Goal: Transaction & Acquisition: Purchase product/service

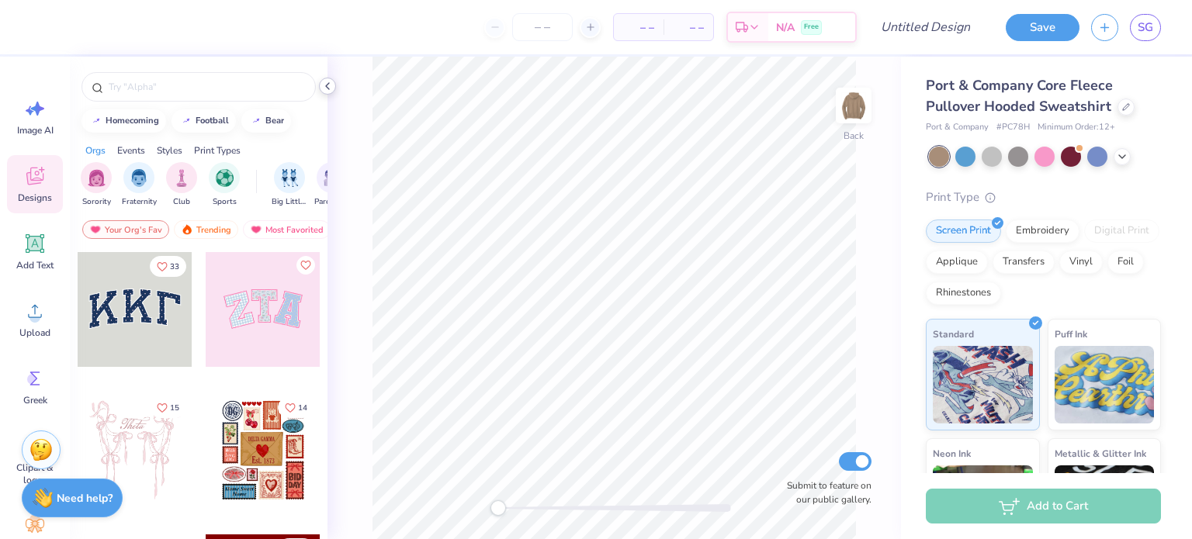
click at [326, 85] on icon at bounding box center [327, 86] width 12 height 12
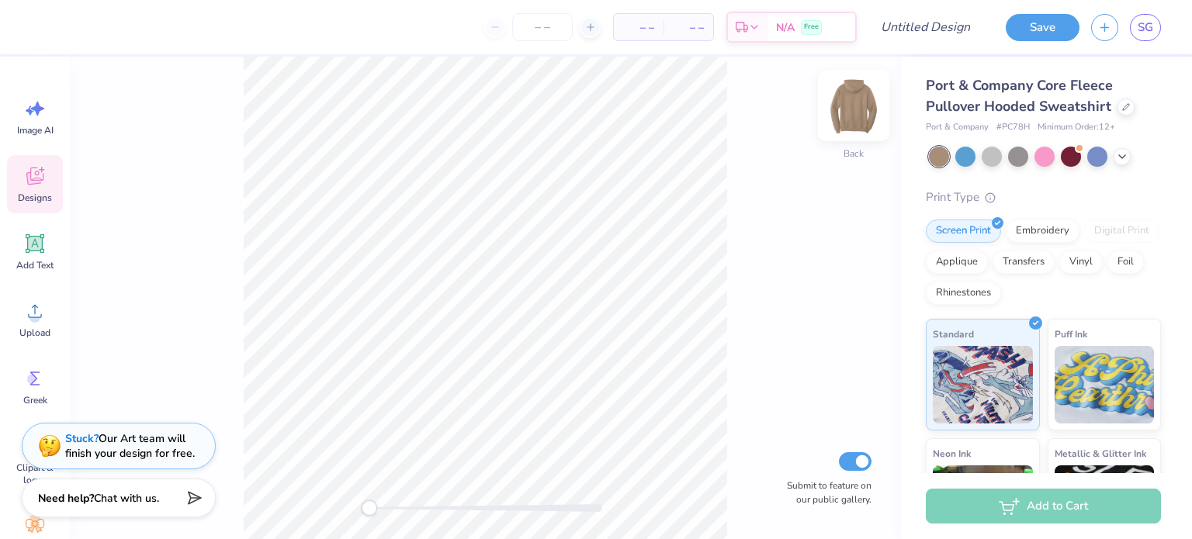
click at [848, 89] on img at bounding box center [853, 105] width 62 height 62
click at [459, 278] on div "Front Submit to feature on our public gallery." at bounding box center [485, 298] width 831 height 483
click at [37, 345] on div "Upload" at bounding box center [35, 319] width 56 height 58
click at [28, 327] on span "Upload" at bounding box center [34, 333] width 31 height 12
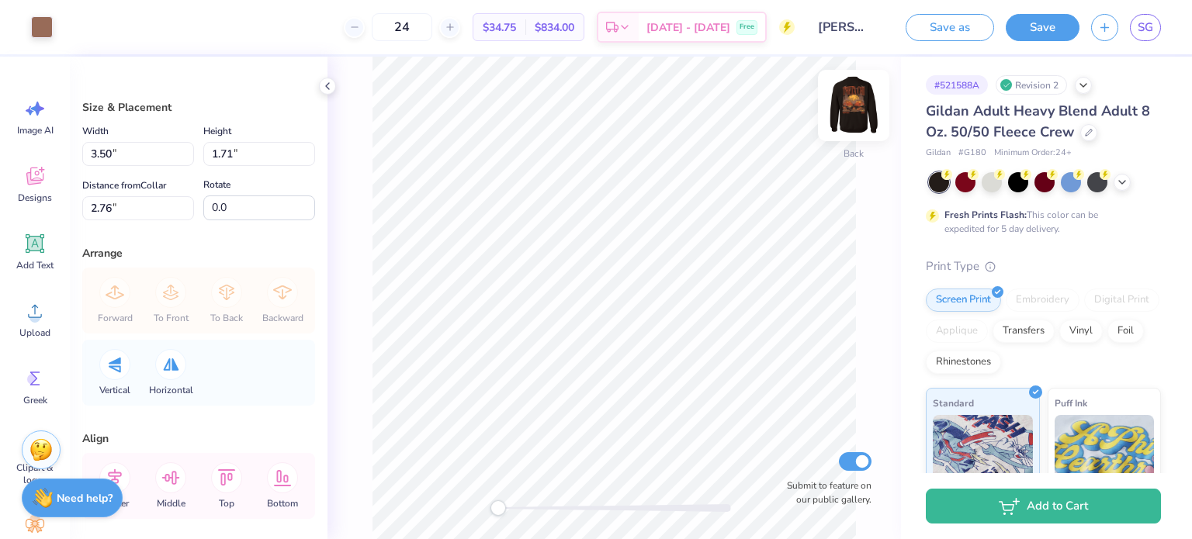
click at [861, 117] on img at bounding box center [853, 105] width 62 height 62
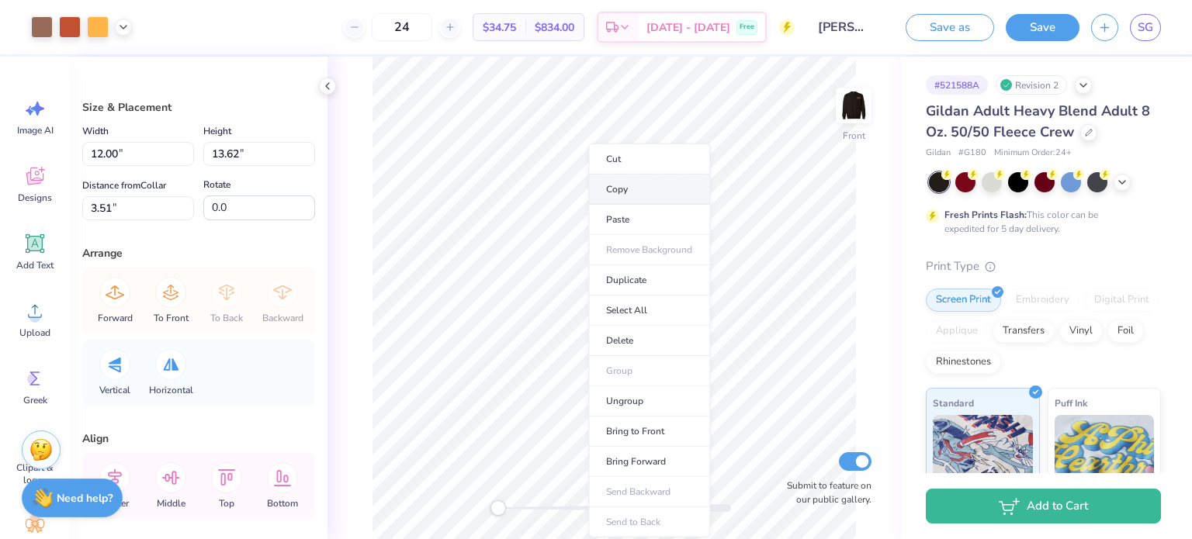
click at [652, 182] on li "Copy" at bounding box center [649, 190] width 122 height 30
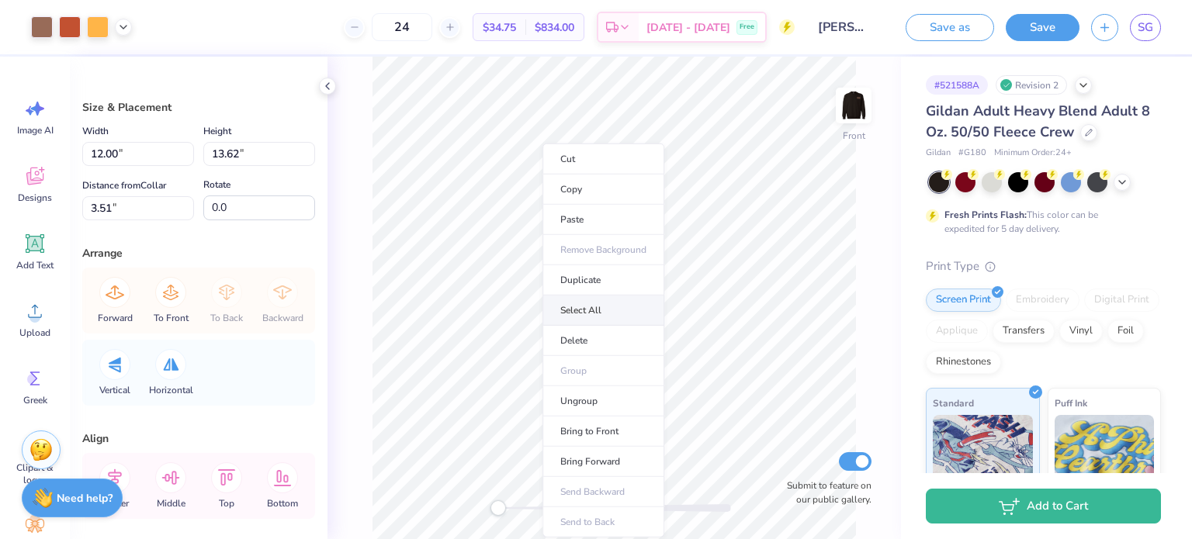
click at [590, 314] on li "Select All" at bounding box center [603, 311] width 122 height 30
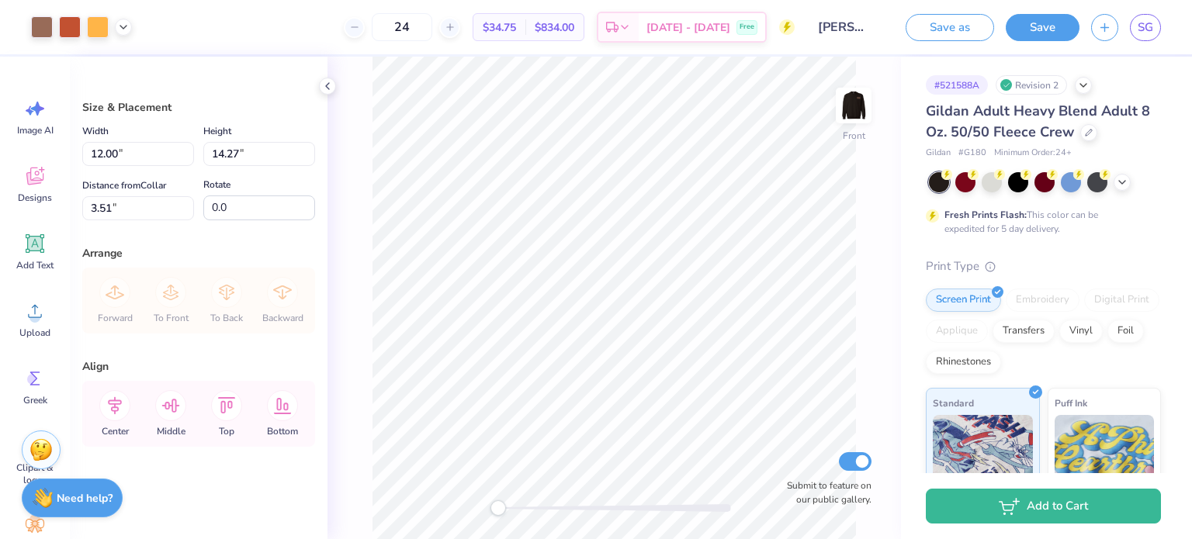
type input "14.27"
type input "4.71"
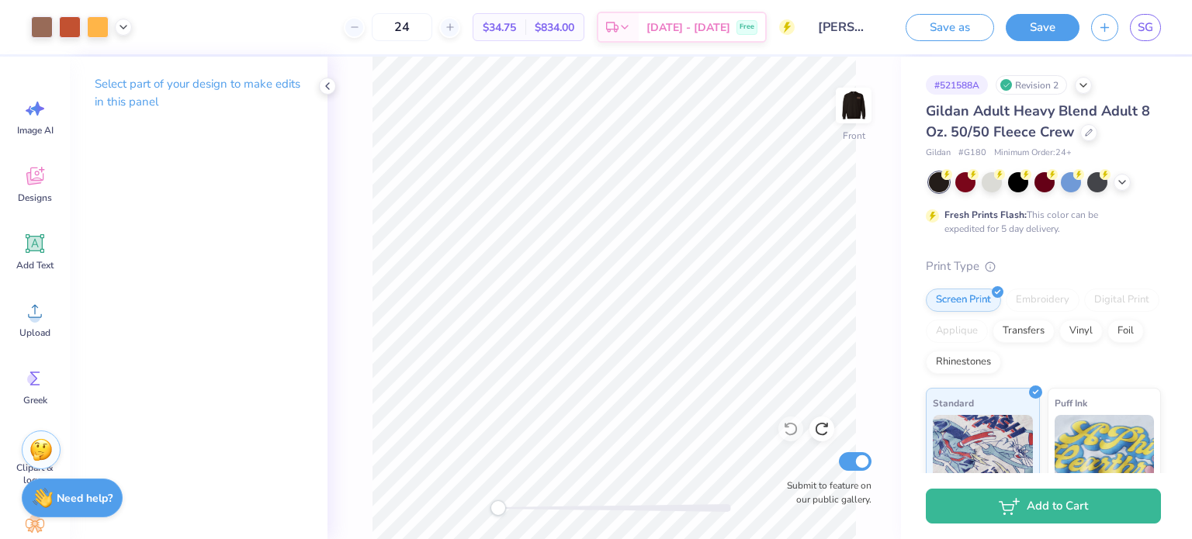
click at [1095, 130] on div "Gildan Adult Heavy Blend Adult 8 Oz. 50/50 Fleece Crew" at bounding box center [1043, 122] width 235 height 42
click at [1080, 133] on div at bounding box center [1088, 131] width 17 height 17
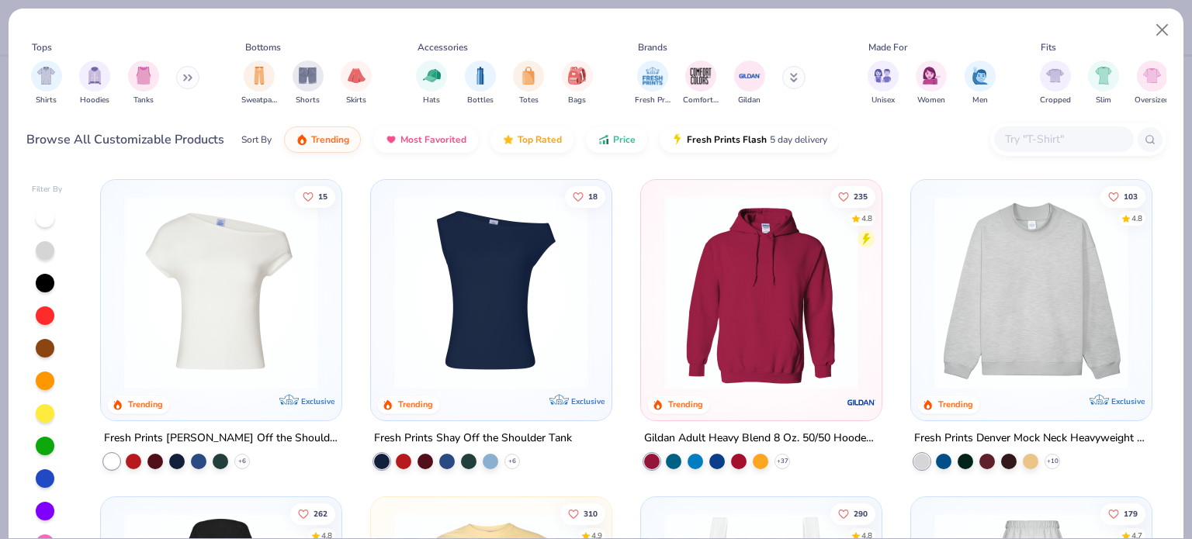
click at [1079, 136] on input "text" at bounding box center [1062, 139] width 119 height 18
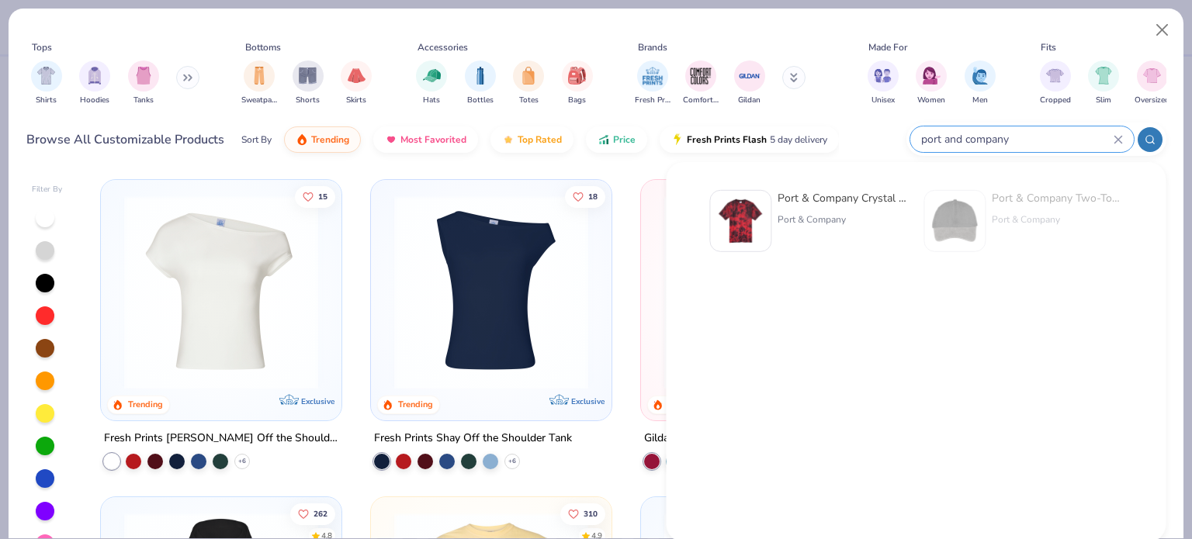
type input "port and company"
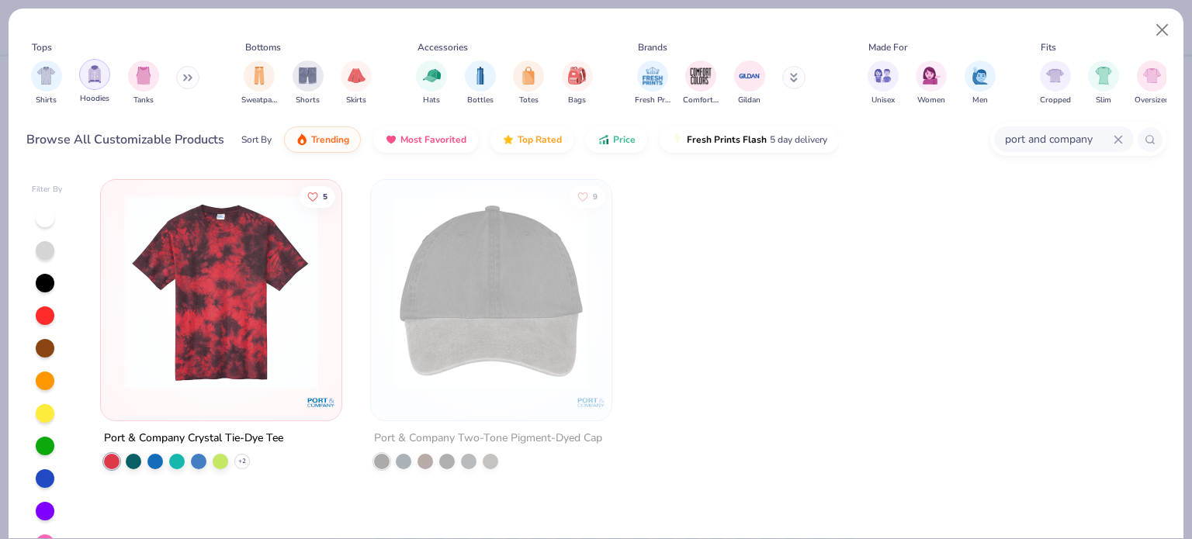
click at [104, 68] on div "filter for Hoodies" at bounding box center [94, 74] width 31 height 31
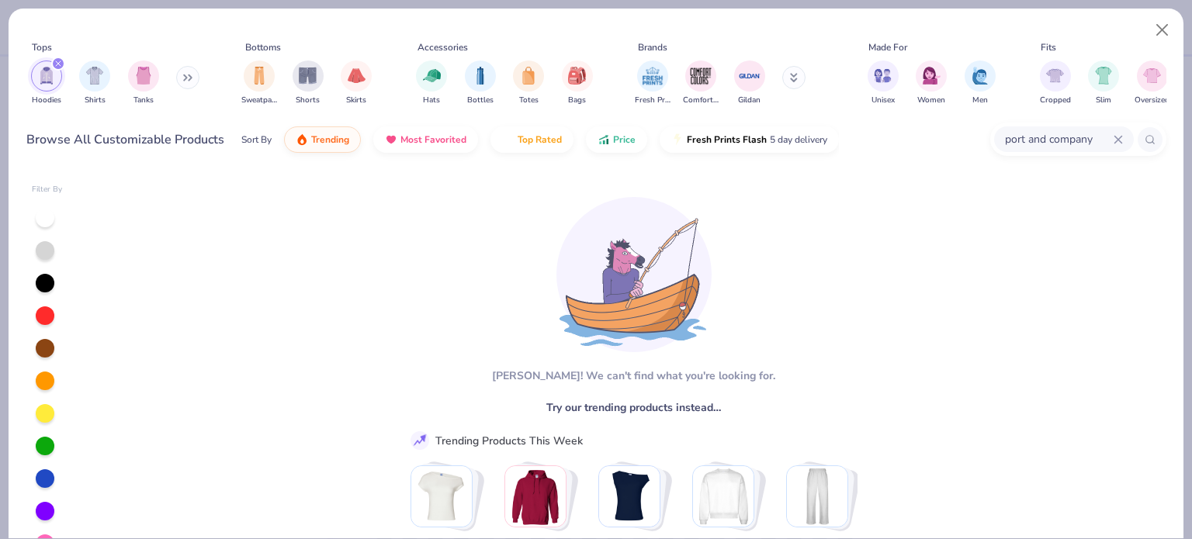
click at [1120, 137] on icon at bounding box center [1117, 139] width 7 height 7
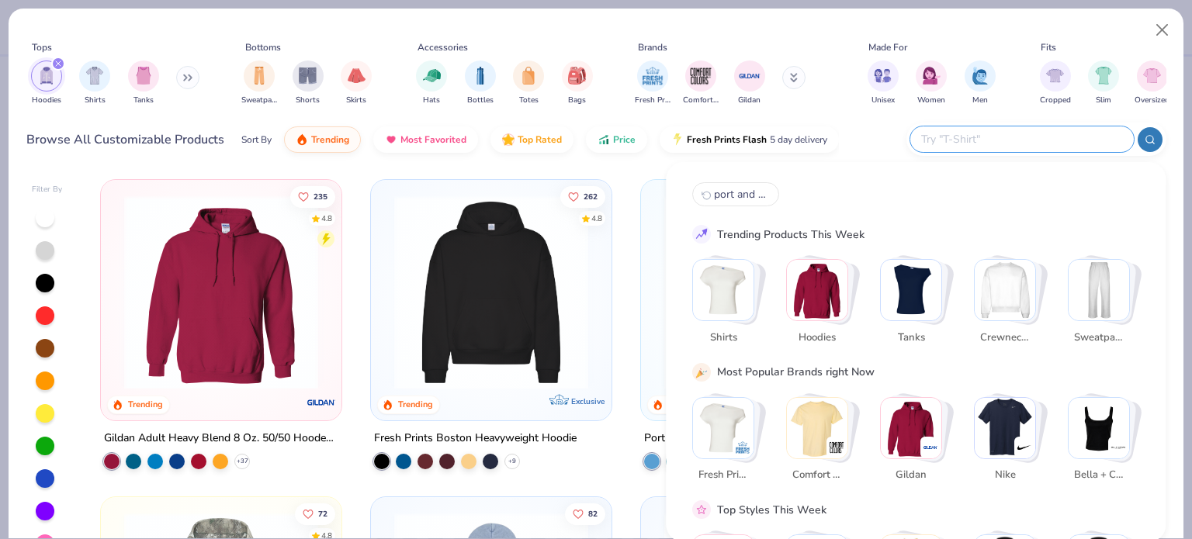
click at [355, 177] on div "235 4.8 Trending Gildan Adult Heavy Blend 8 Oz. 50/50 Hooded Sweatshirt + 37 26…" at bounding box center [626, 368] width 1080 height 395
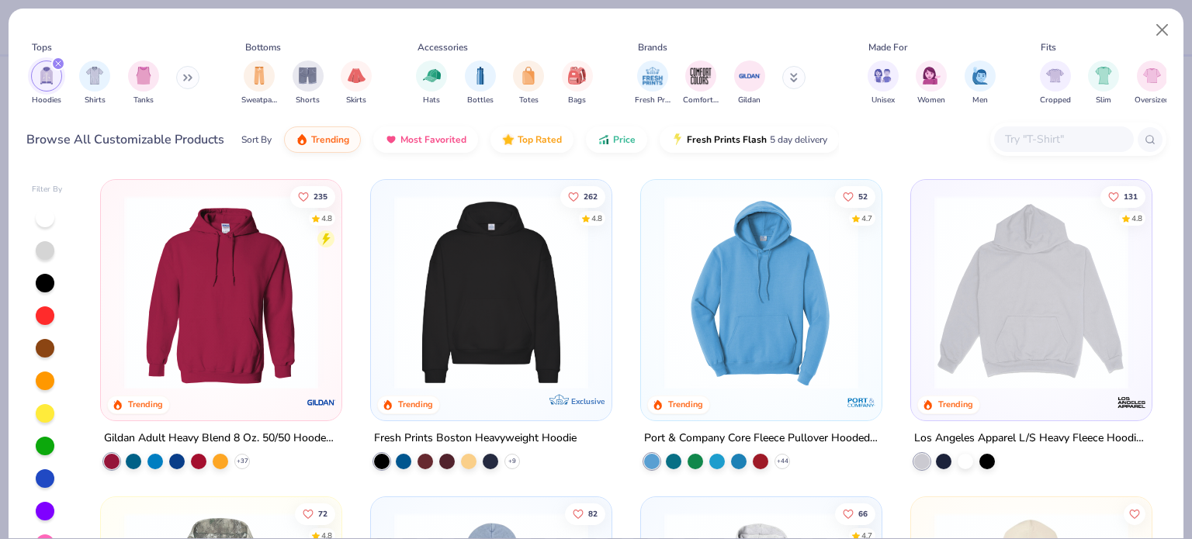
click at [763, 254] on img at bounding box center [760, 293] width 209 height 194
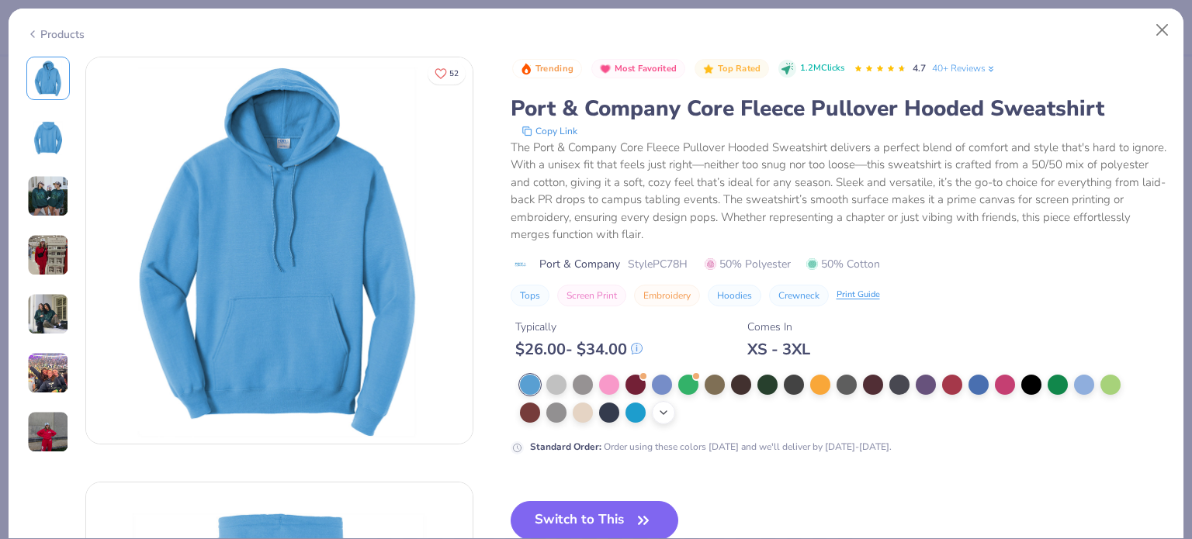
click at [661, 418] on div "+ 22" at bounding box center [663, 412] width 23 height 23
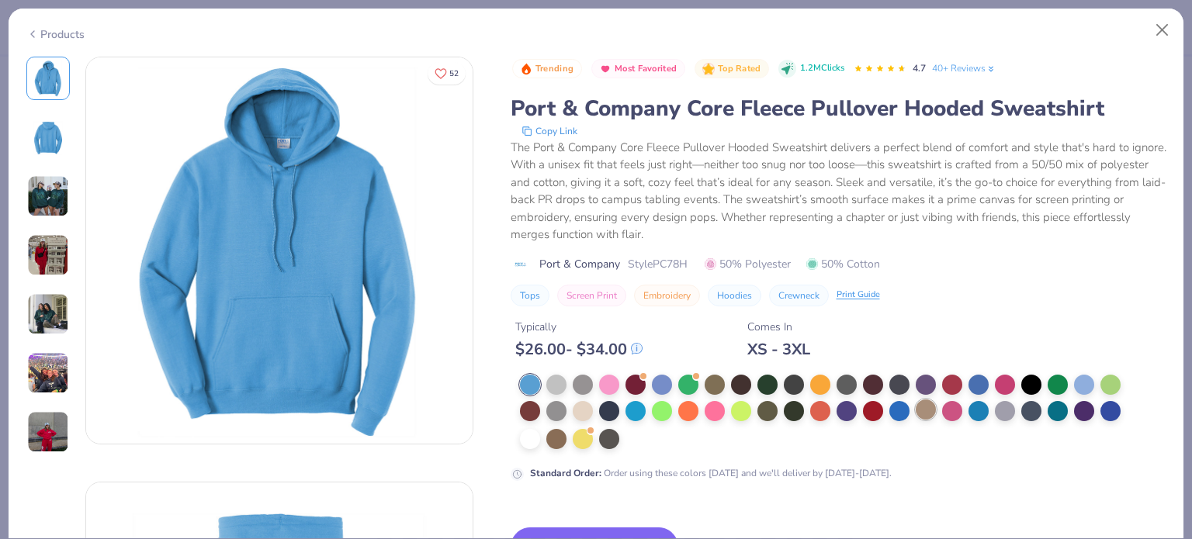
click at [916, 417] on div at bounding box center [926, 410] width 20 height 20
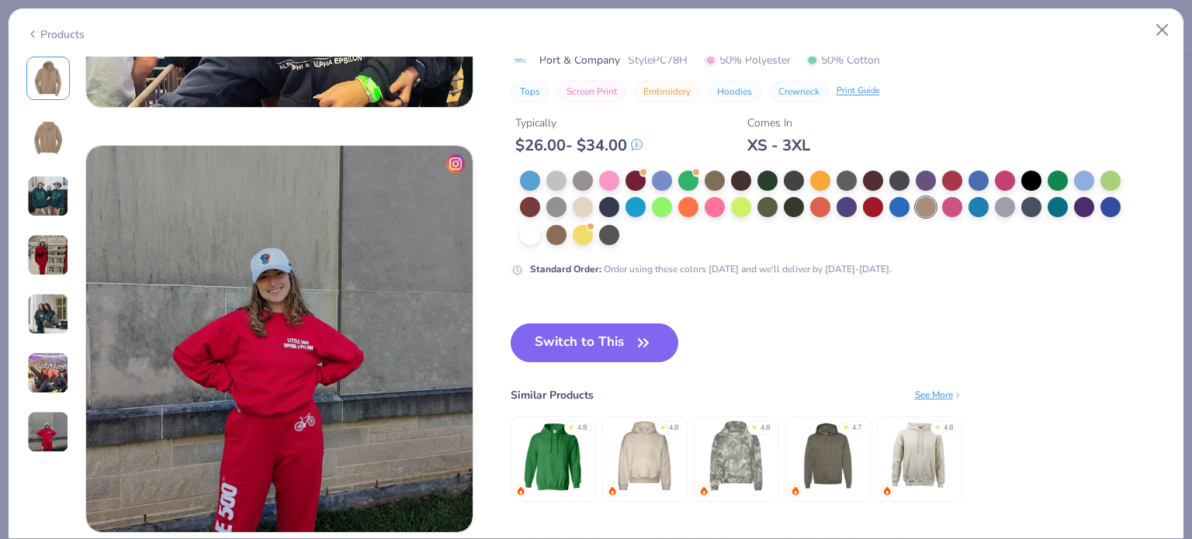
scroll to position [2457, 0]
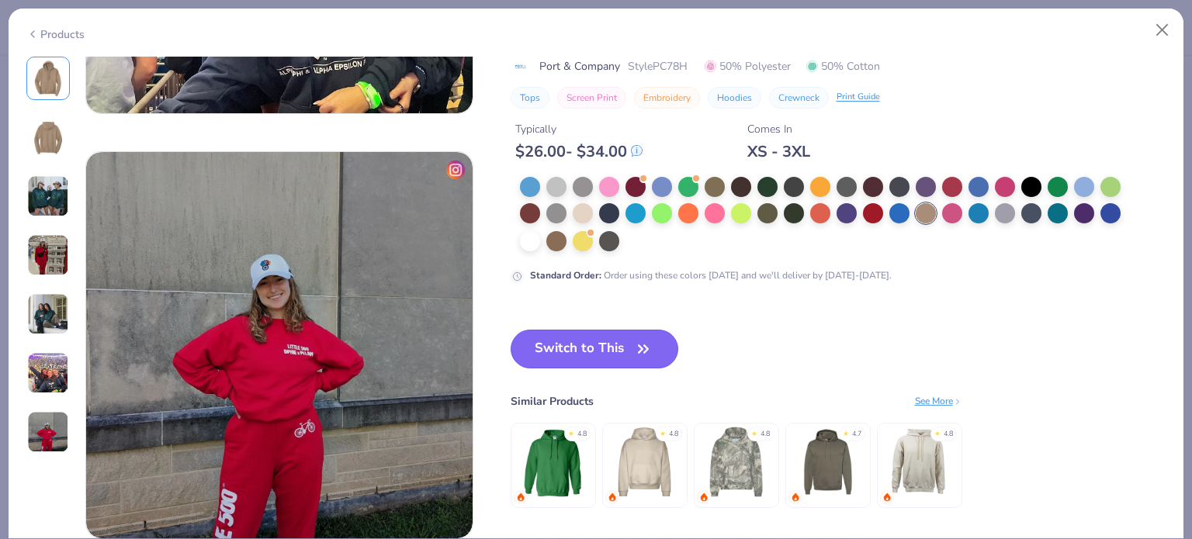
click at [599, 365] on button "Switch to This" at bounding box center [595, 349] width 168 height 39
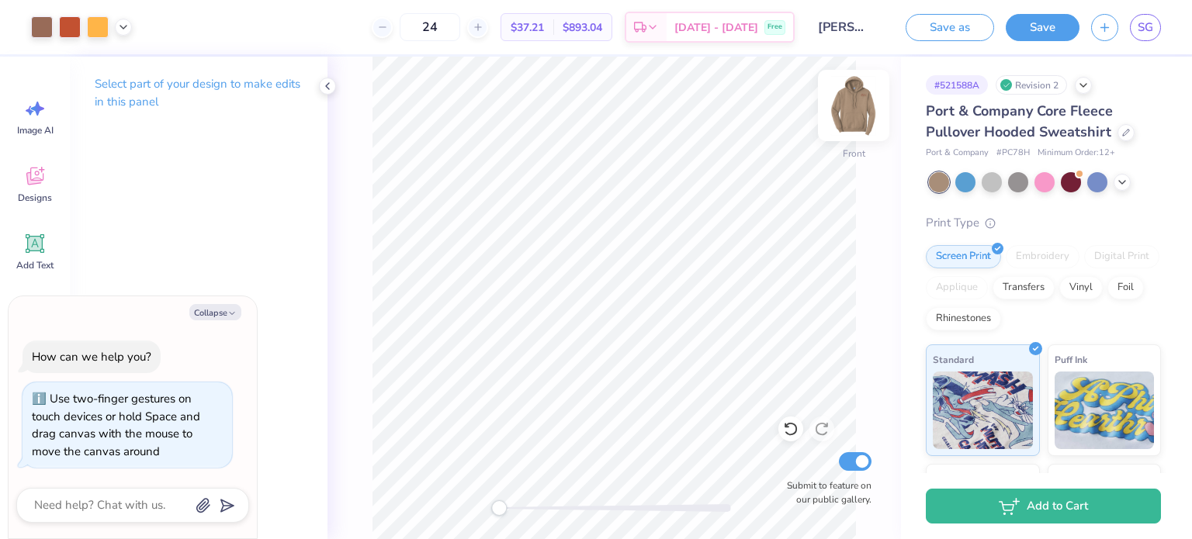
click at [851, 126] on img at bounding box center [853, 105] width 62 height 62
click at [866, 113] on img at bounding box center [853, 105] width 62 height 62
click at [860, 114] on img at bounding box center [853, 105] width 62 height 62
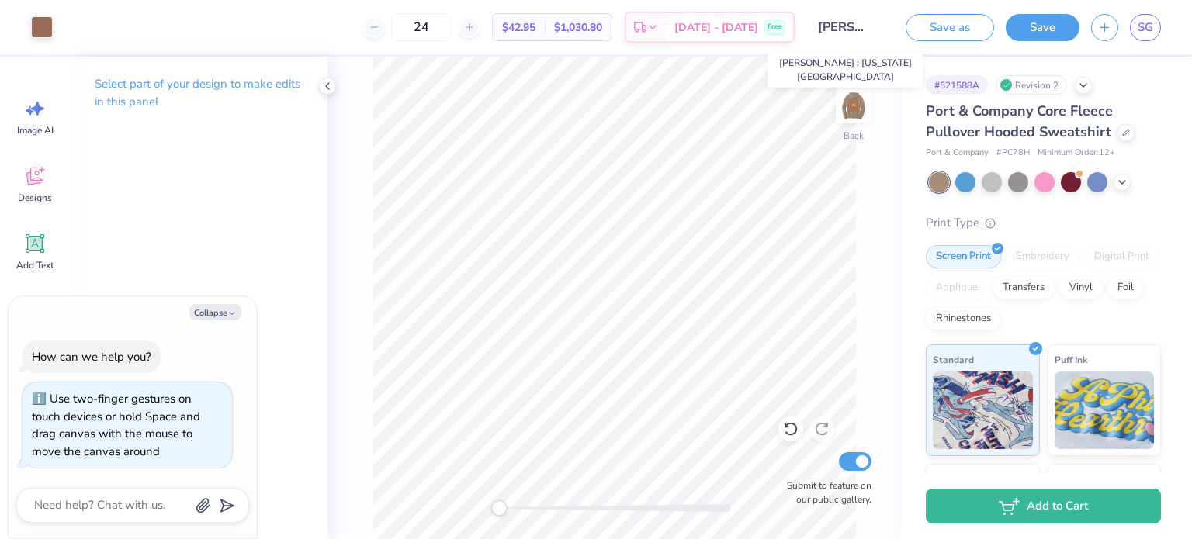
click at [844, 24] on input "Sean Garner : Indiana State University" at bounding box center [844, 27] width 76 height 31
click at [993, 15] on div "Save as" at bounding box center [949, 27] width 88 height 27
click at [954, 32] on button "Save as" at bounding box center [949, 25] width 88 height 27
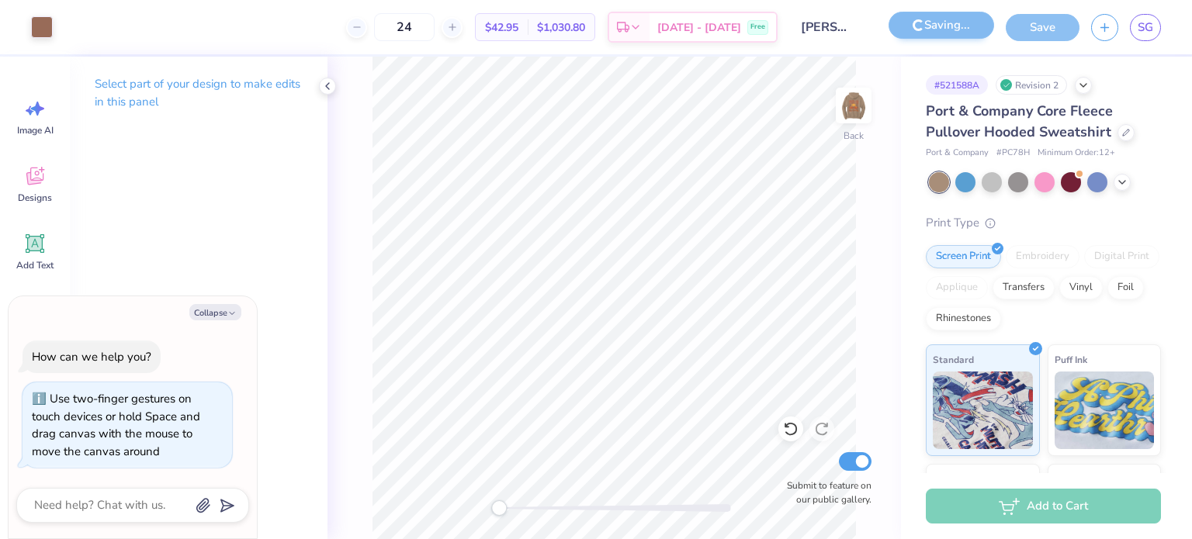
type textarea "x"
click at [458, 29] on icon at bounding box center [452, 27] width 11 height 11
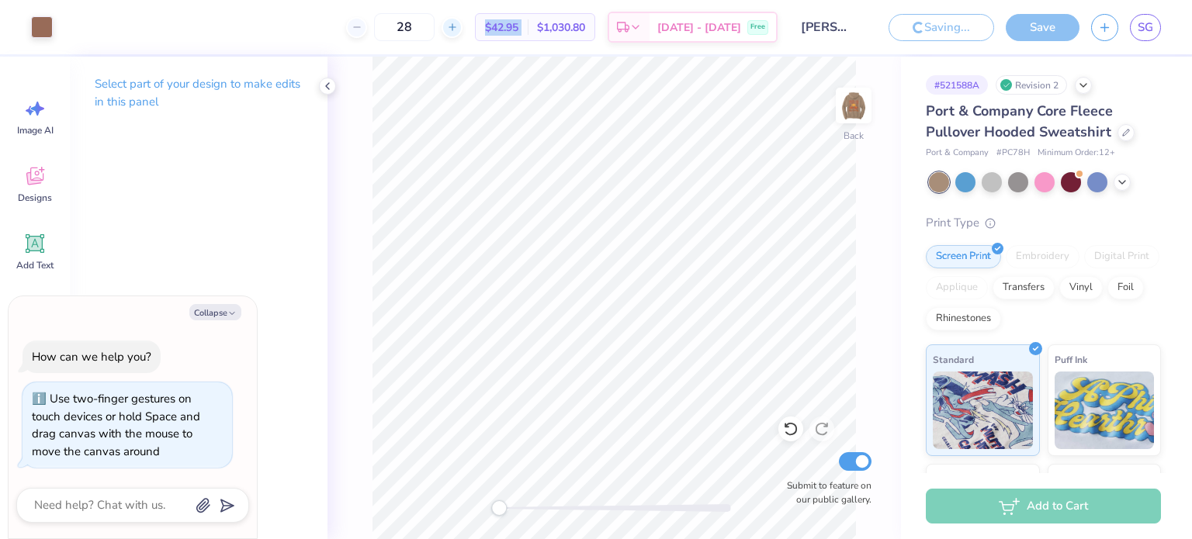
click at [458, 29] on icon at bounding box center [452, 27] width 11 height 11
type input "30"
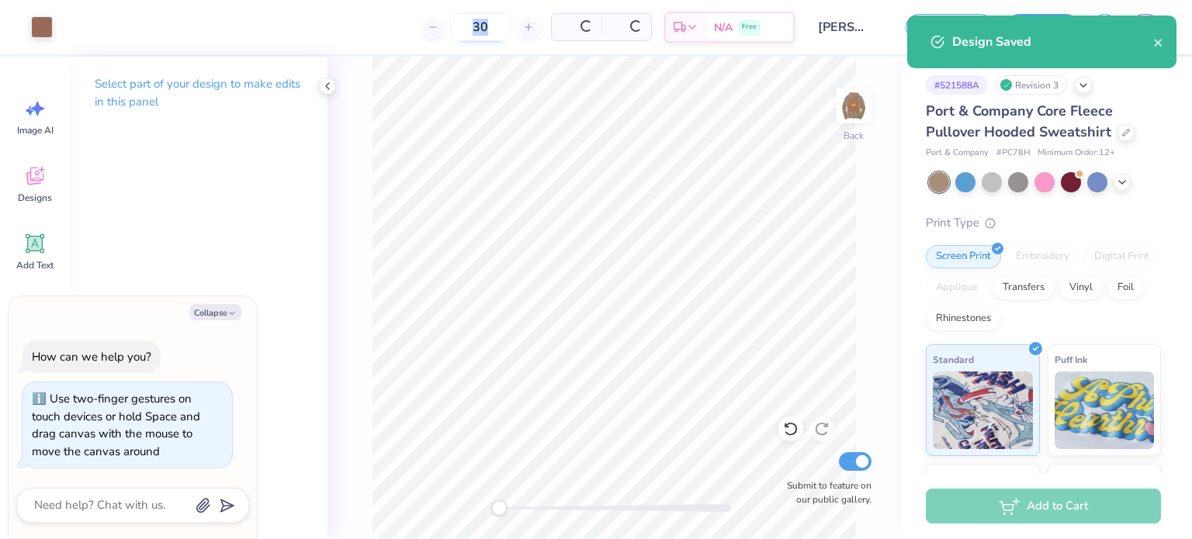
drag, startPoint x: 480, startPoint y: 29, endPoint x: 437, endPoint y: 27, distance: 42.7
click at [437, 27] on div "30" at bounding box center [480, 27] width 116 height 28
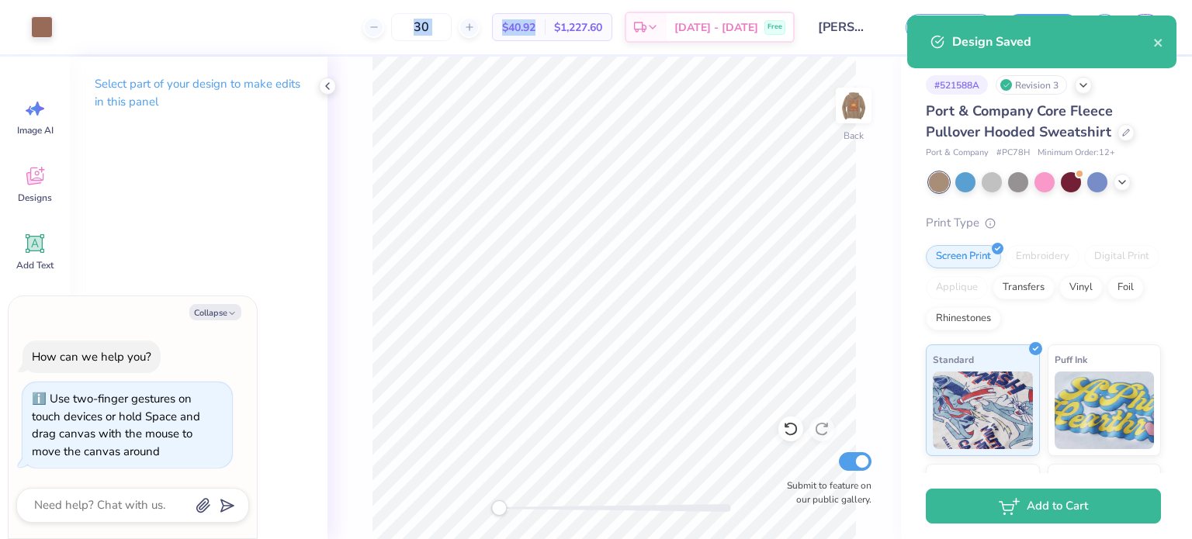
click at [480, 29] on div "30" at bounding box center [421, 27] width 116 height 28
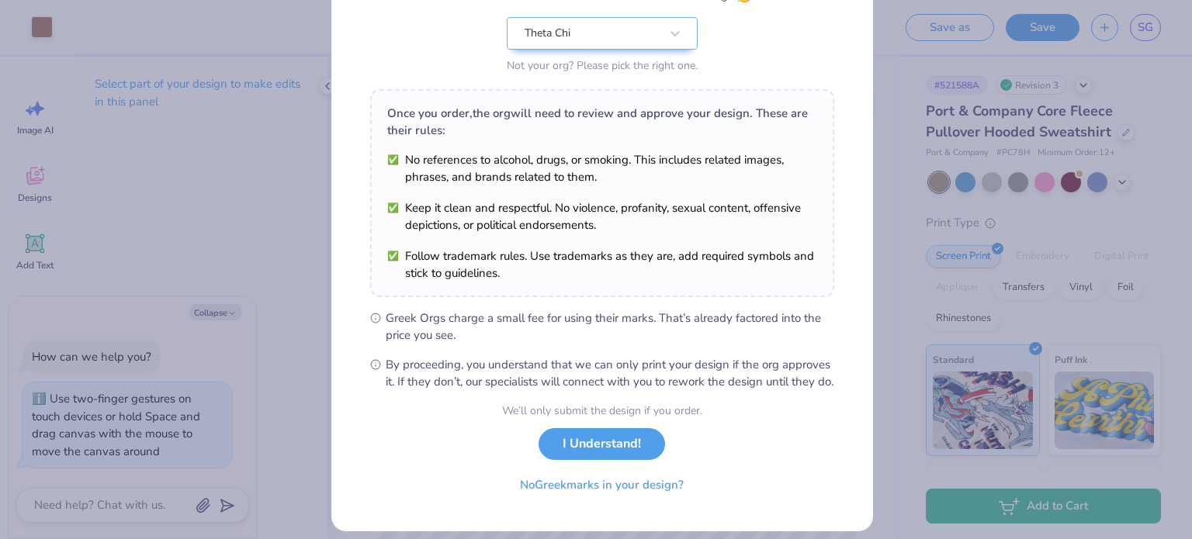
scroll to position [162, 0]
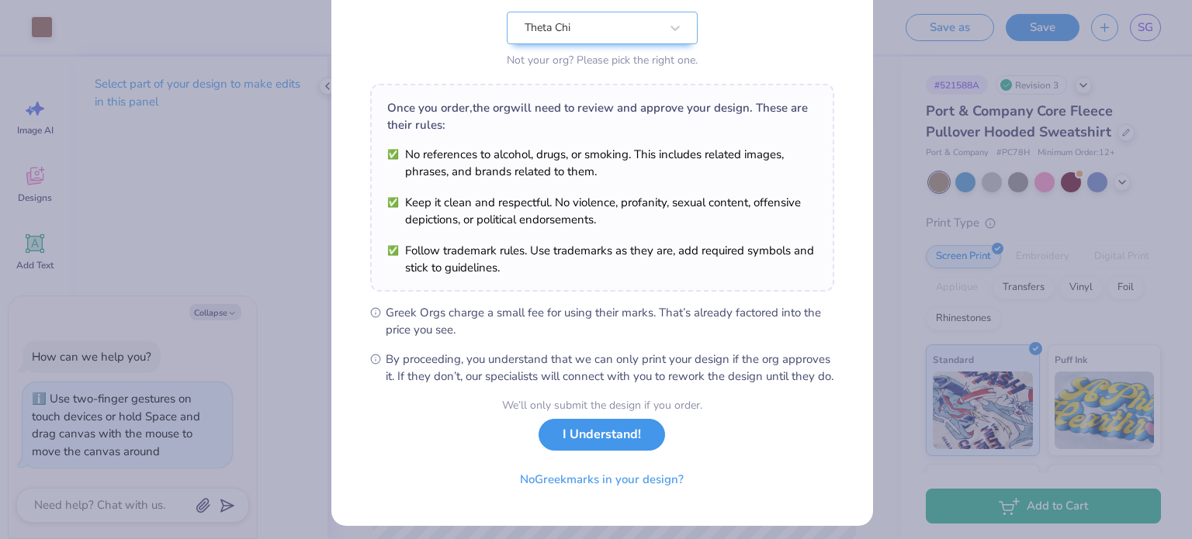
click at [592, 438] on button "I Understand!" at bounding box center [601, 435] width 126 height 32
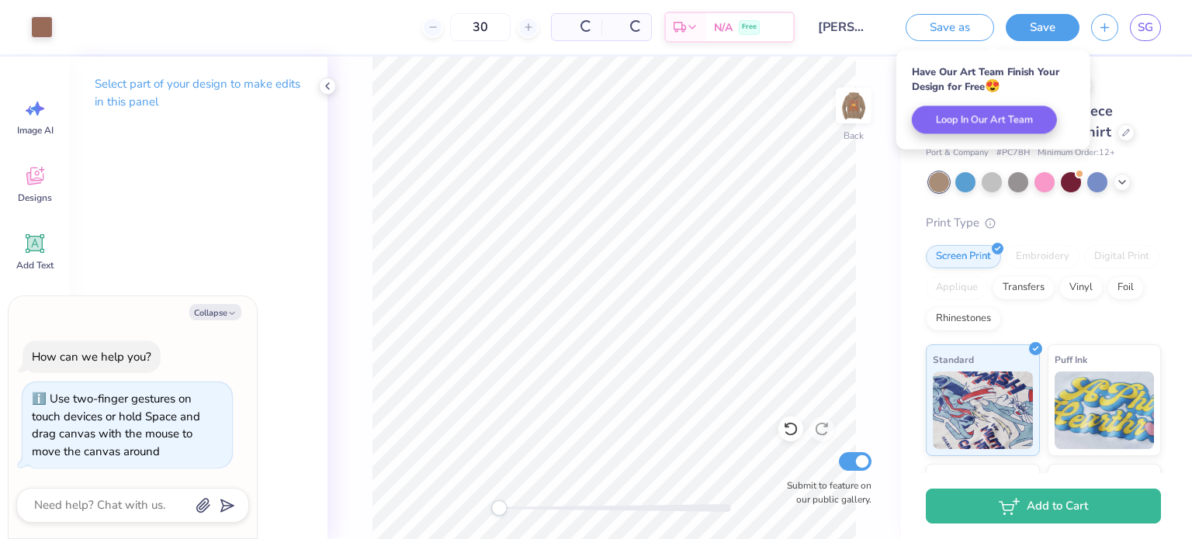
scroll to position [0, 0]
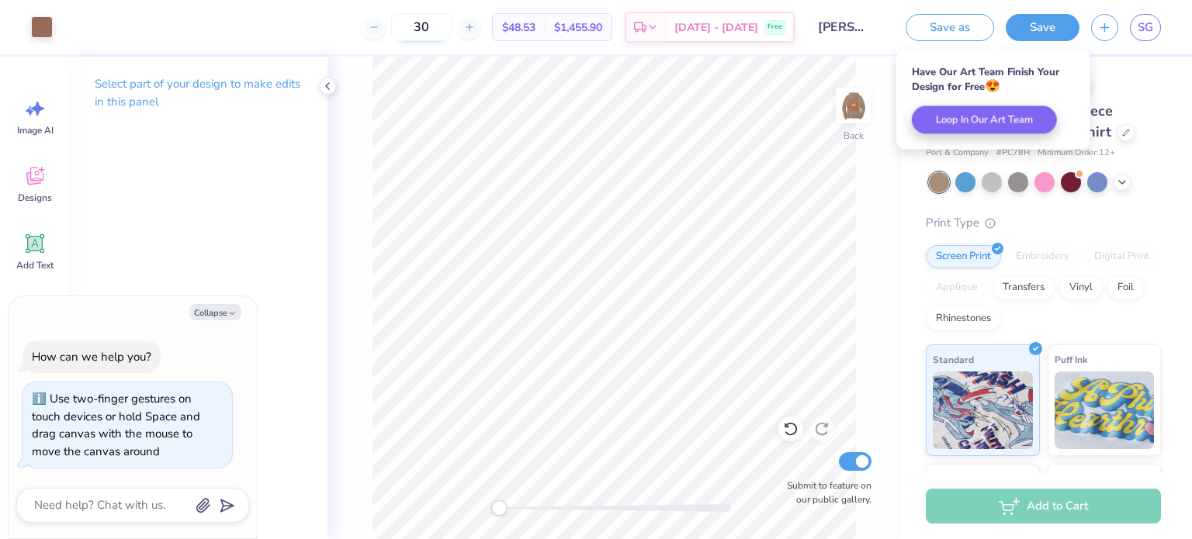
click at [452, 18] on input "30" at bounding box center [421, 27] width 61 height 28
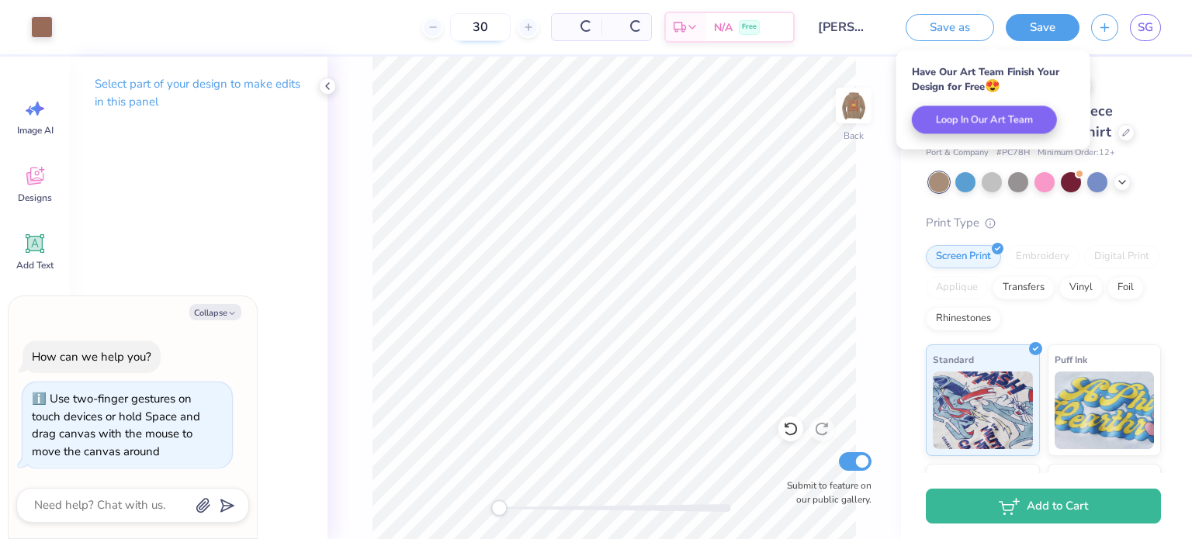
type textarea "x"
type input "60"
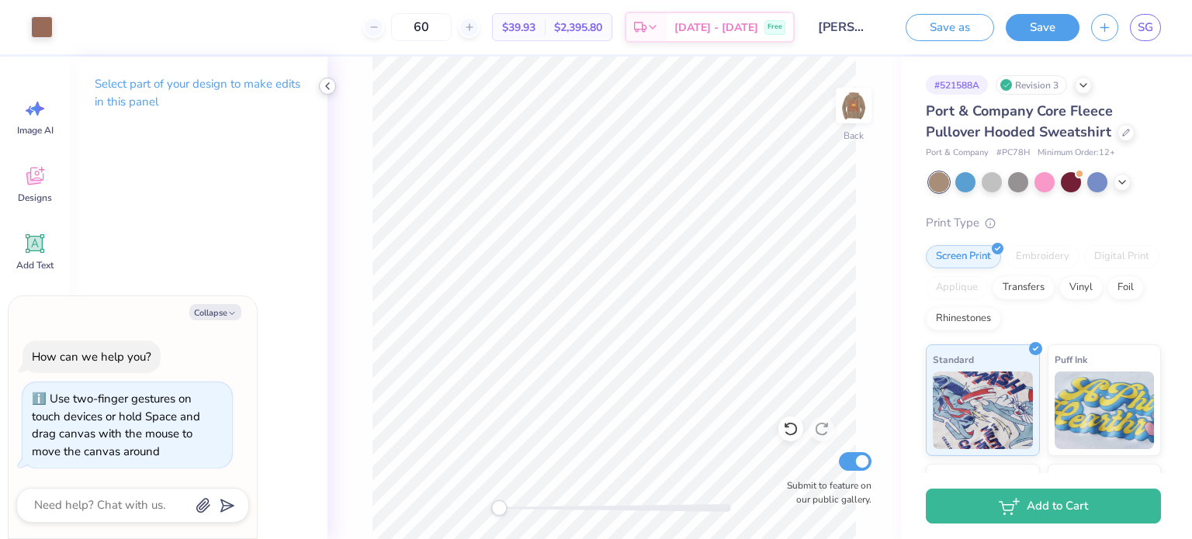
click at [332, 84] on icon at bounding box center [327, 86] width 12 height 12
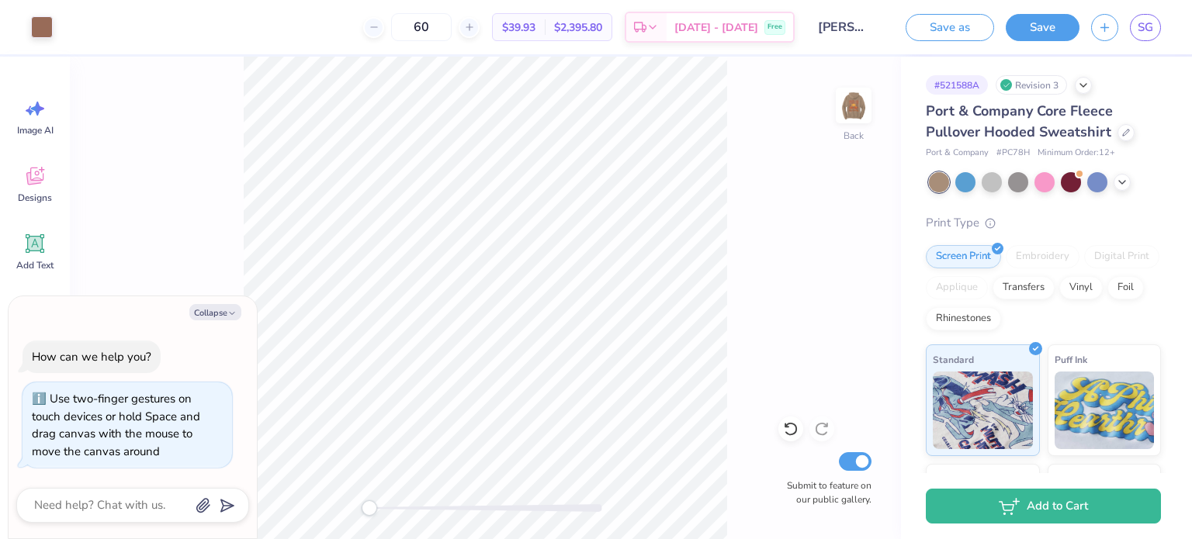
type textarea "x"
click at [456, 41] on div "60 $39.93 Per Item $2,395.80 Total Est. Delivery Oct 9 - 12 Free" at bounding box center [429, 27] width 730 height 54
click at [450, 33] on input "60" at bounding box center [421, 27] width 61 height 28
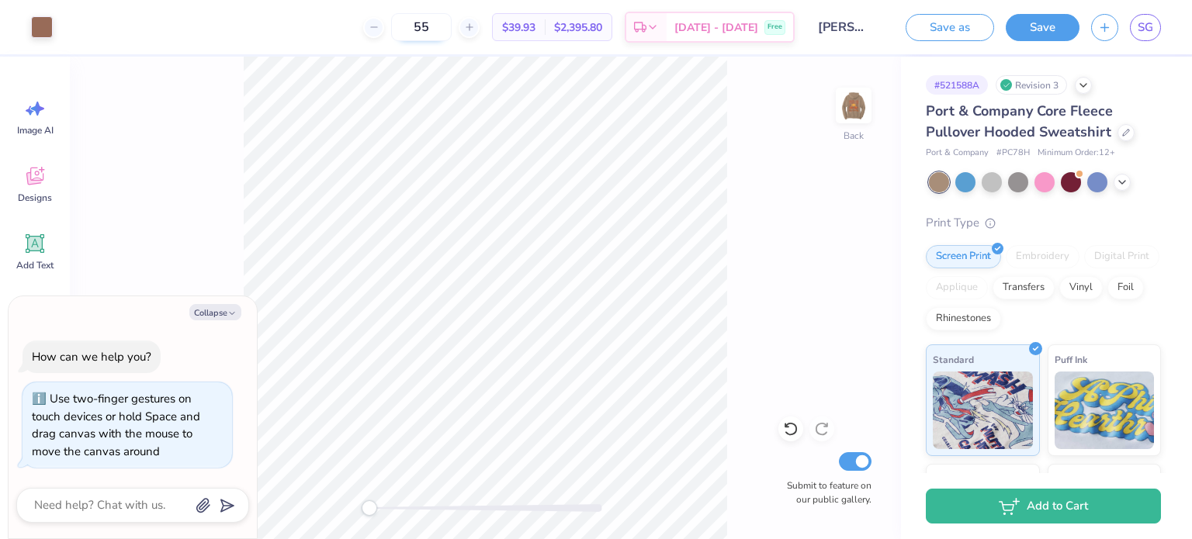
type input "55"
click at [227, 317] on icon "button" at bounding box center [231, 313] width 9 height 9
type textarea "x"
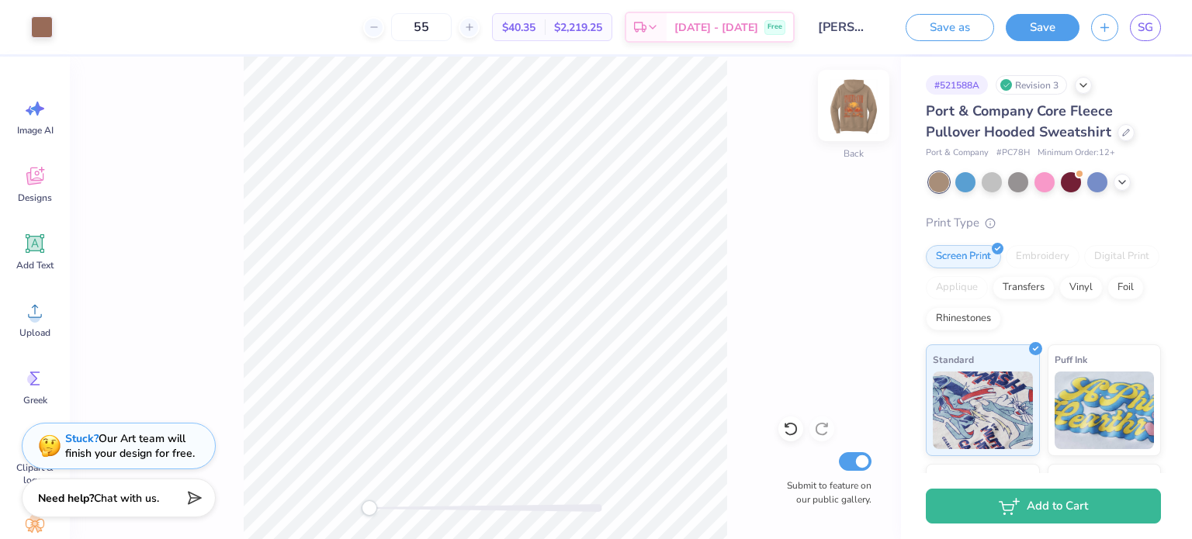
click at [871, 108] on img at bounding box center [853, 105] width 62 height 62
click at [847, 99] on img at bounding box center [853, 105] width 62 height 62
click at [873, 137] on div "Back Submit to feature on our public gallery." at bounding box center [485, 298] width 831 height 483
click at [863, 131] on div "Back" at bounding box center [854, 115] width 36 height 55
click at [767, 385] on div "Front Submit to feature on our public gallery." at bounding box center [485, 298] width 831 height 483
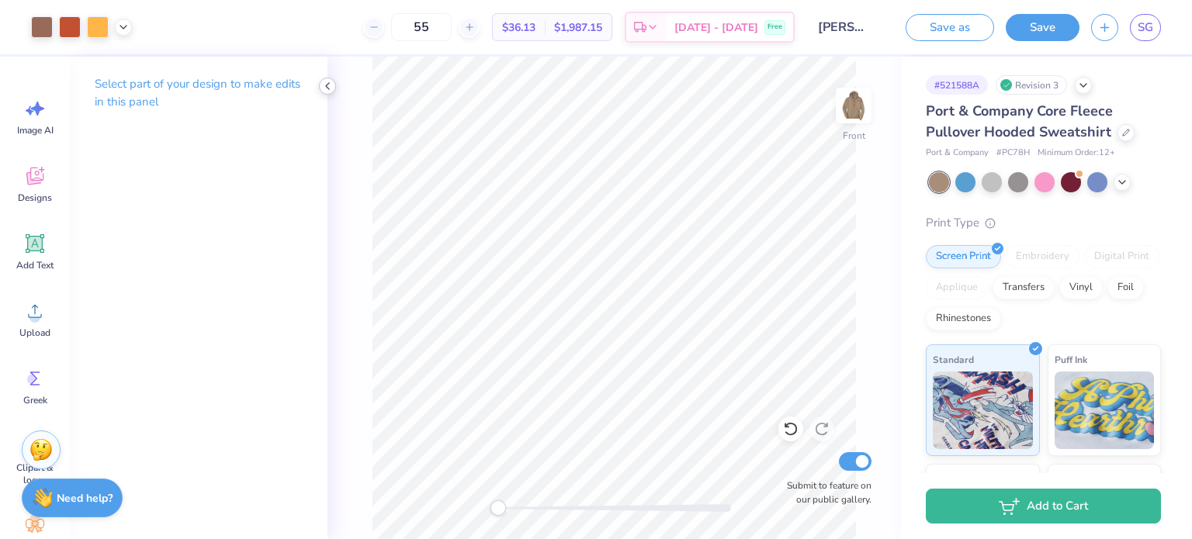
click at [328, 90] on icon at bounding box center [327, 86] width 12 height 12
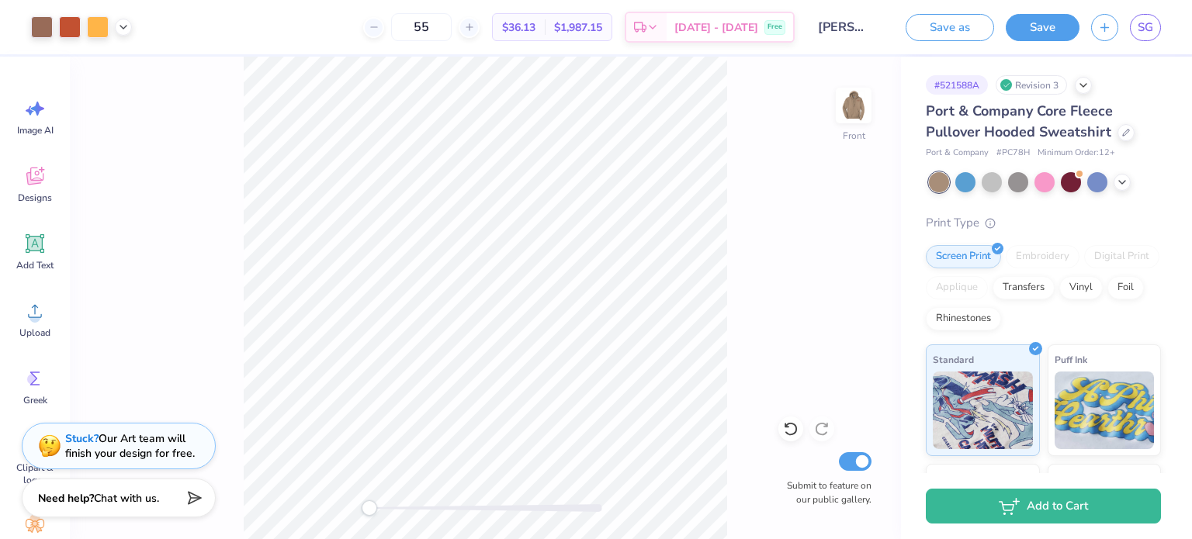
click at [158, 291] on div "Front Submit to feature on our public gallery." at bounding box center [485, 298] width 831 height 483
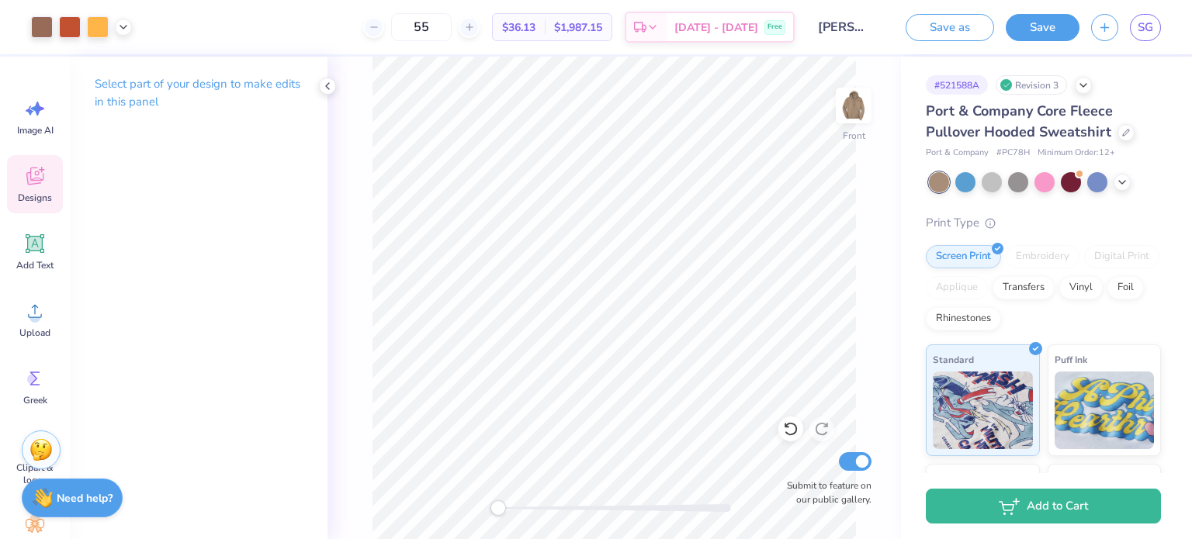
click at [47, 177] on div "Designs" at bounding box center [35, 184] width 56 height 58
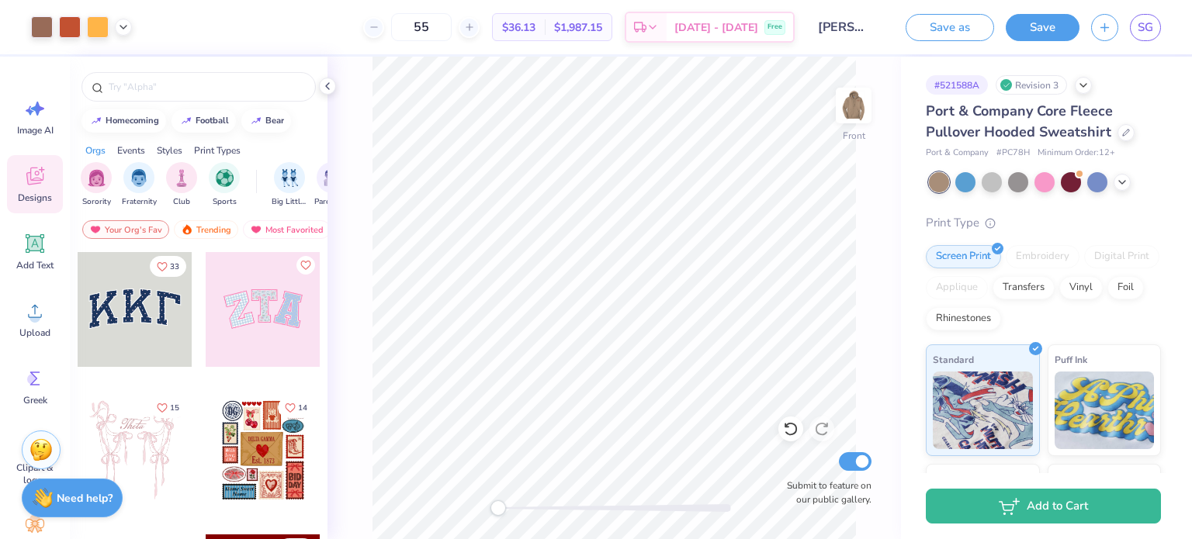
click at [470, 505] on div "Front Submit to feature on our public gallery." at bounding box center [613, 298] width 573 height 483
click at [317, 86] on div at bounding box center [199, 83] width 258 height 53
click at [324, 86] on icon at bounding box center [327, 86] width 12 height 12
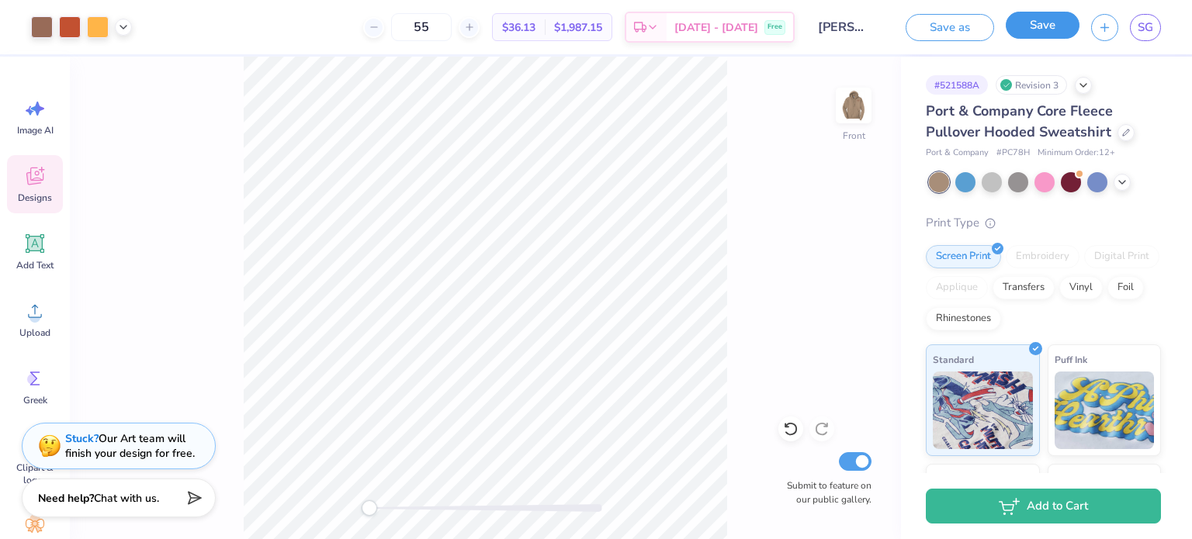
click at [1055, 18] on button "Save" at bounding box center [1043, 25] width 74 height 27
